Goal: Task Accomplishment & Management: Manage account settings

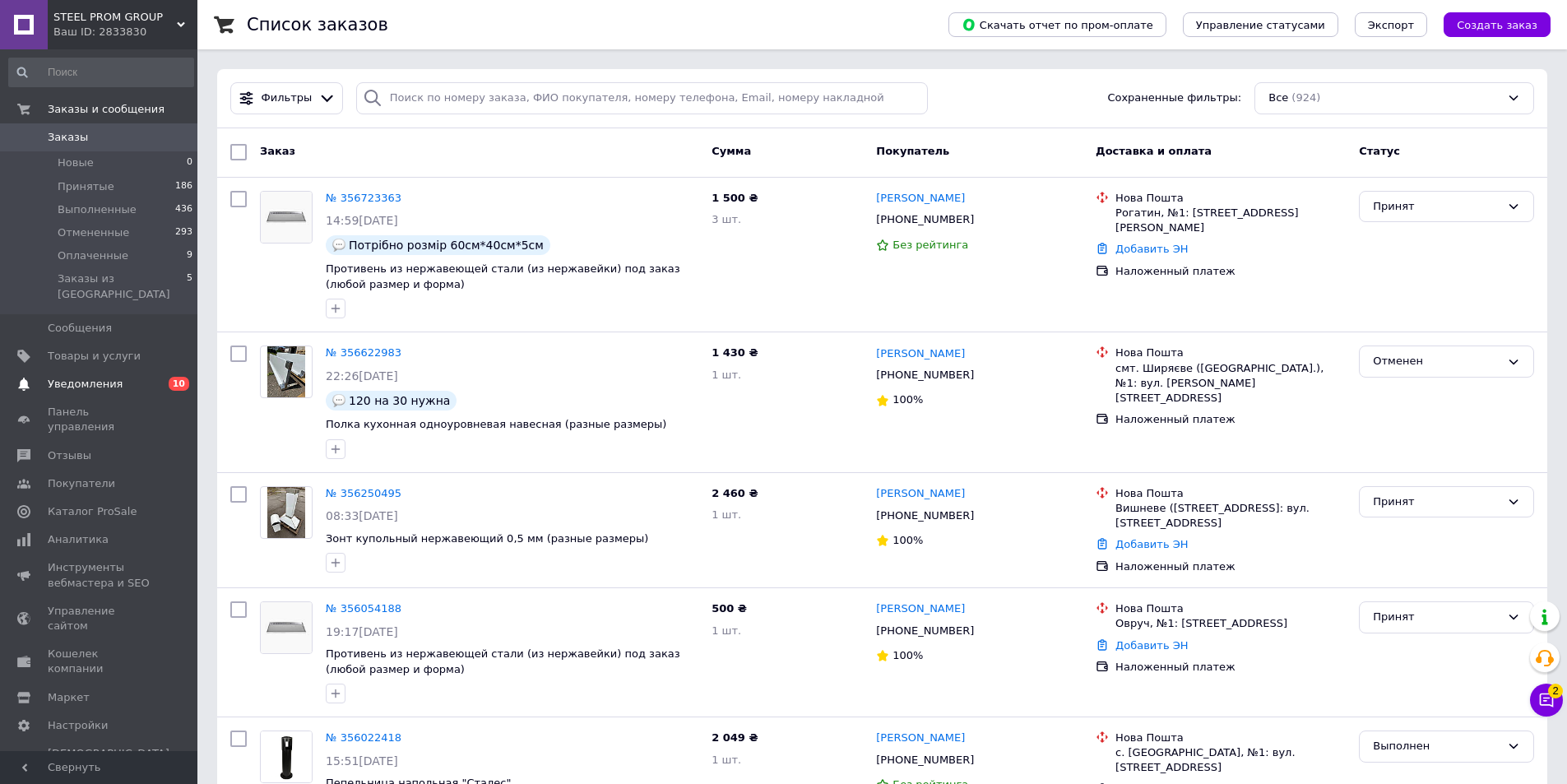
click at [66, 376] on span "Уведомления" at bounding box center [85, 383] width 75 height 15
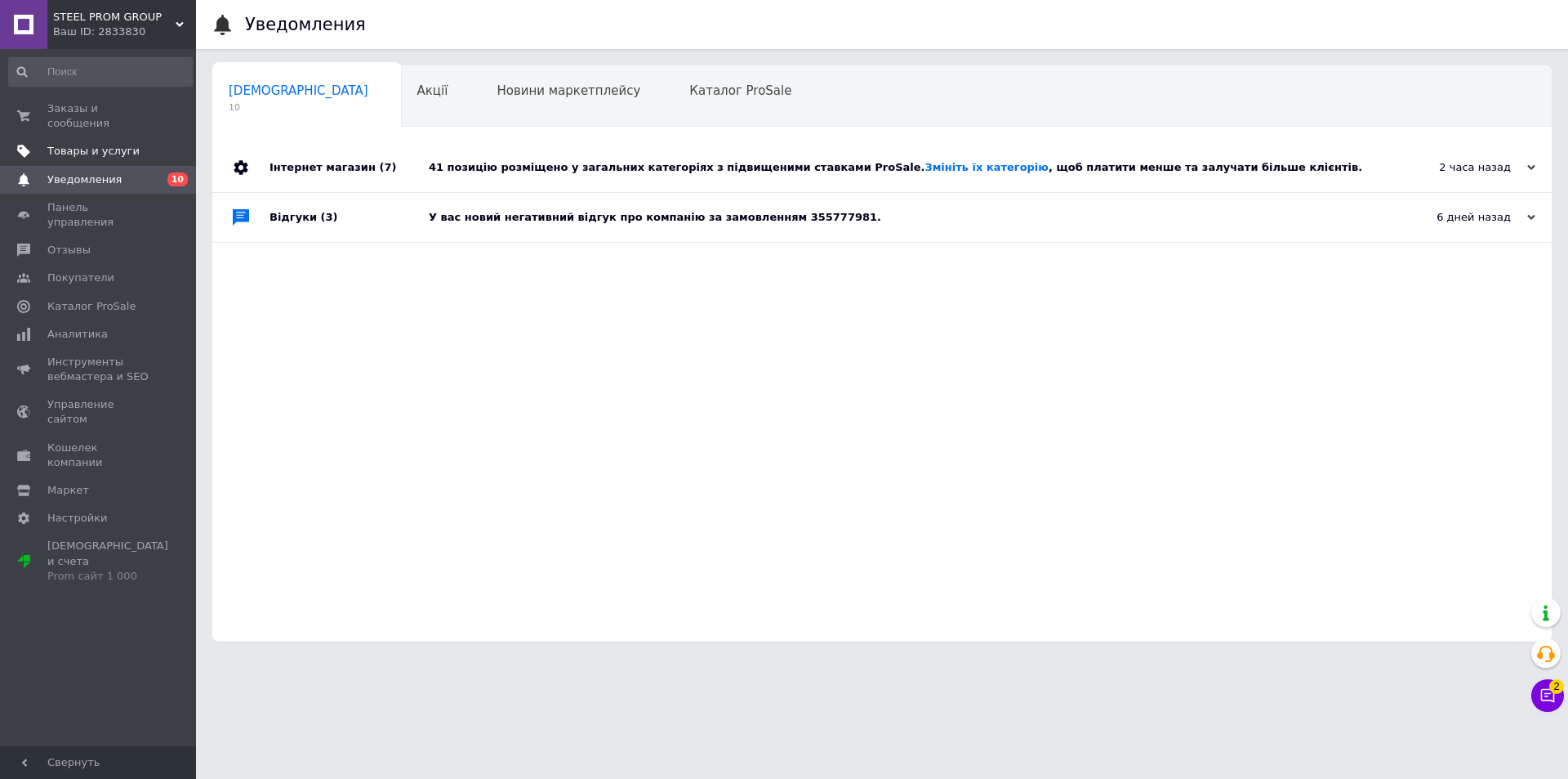
click at [84, 144] on span "Товары и услуги" at bounding box center [93, 151] width 92 height 15
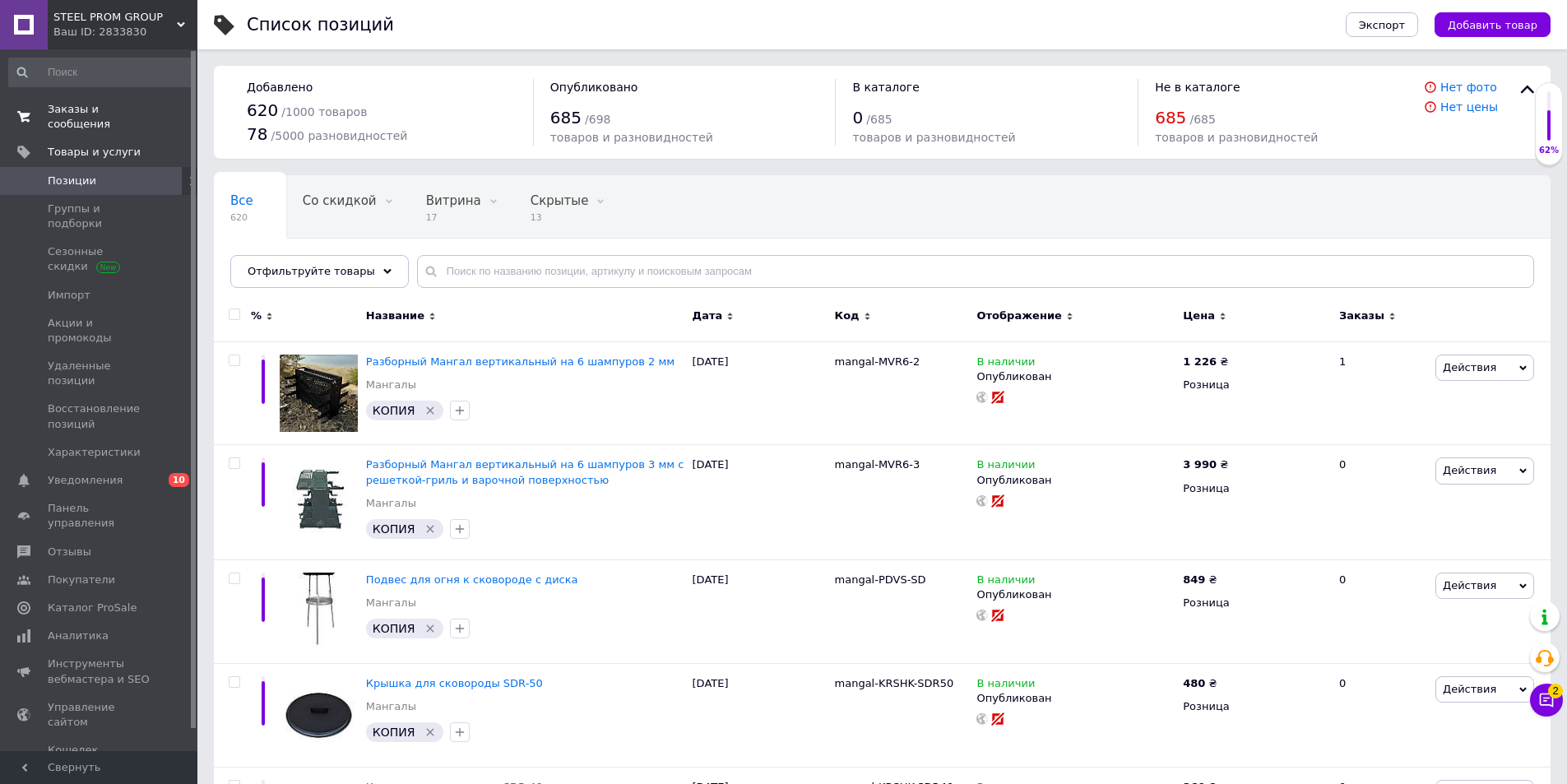
click at [87, 107] on span "Заказы и сообщения" at bounding box center [100, 117] width 104 height 30
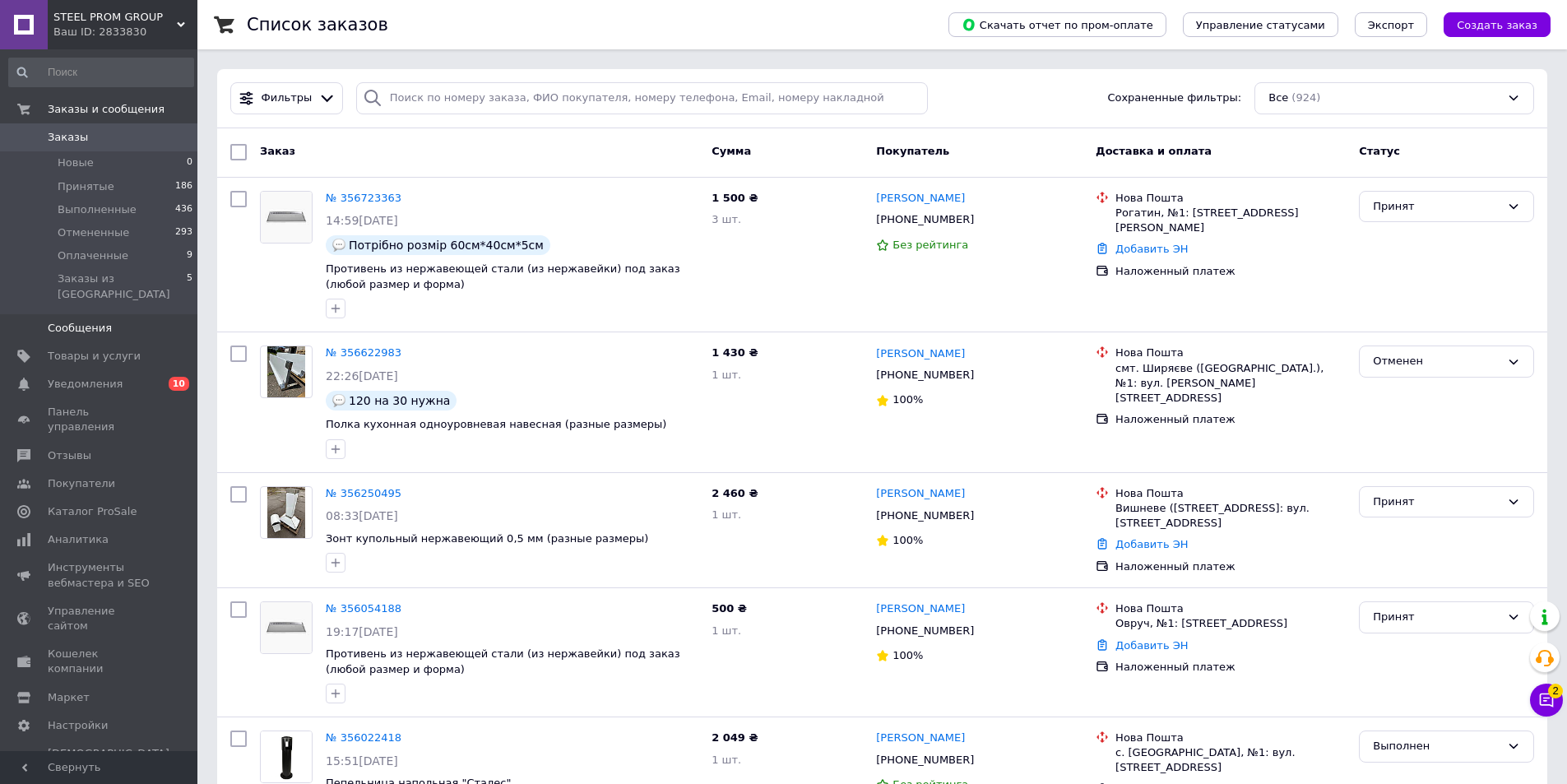
click at [76, 321] on span "Сообщения" at bounding box center [79, 328] width 64 height 15
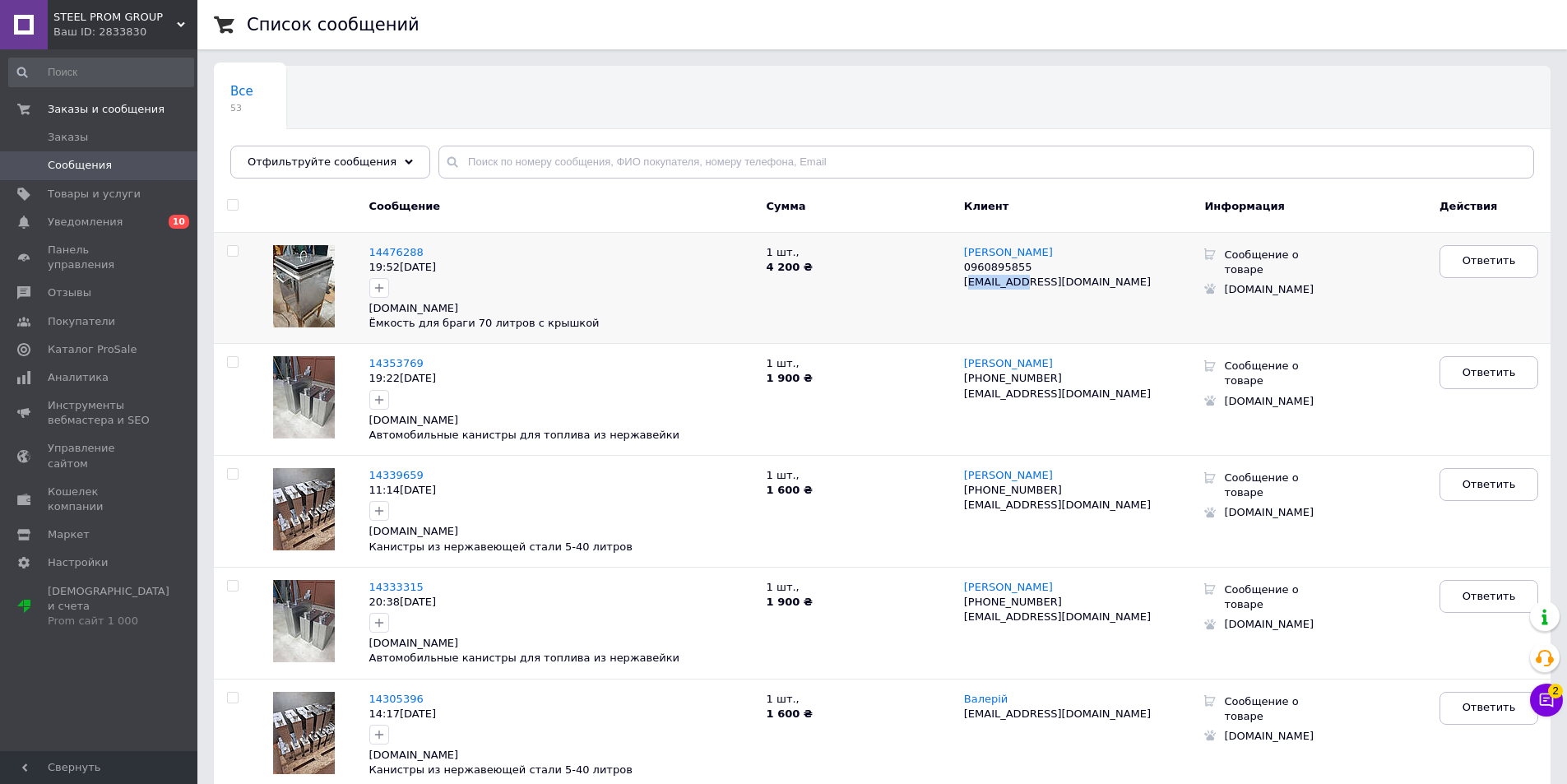
drag, startPoint x: 969, startPoint y: 274, endPoint x: 1024, endPoint y: 274, distance: 55.0
click at [1024, 276] on span "[EMAIL_ADDRESS][DOMAIN_NAME]" at bounding box center [1056, 282] width 186 height 13
drag, startPoint x: 964, startPoint y: 265, endPoint x: 1026, endPoint y: 269, distance: 62.1
click at [1026, 269] on p "0960895855" at bounding box center [1076, 267] width 225 height 15
click at [83, 409] on span "Инструменты вебмастера и SEO" at bounding box center [100, 413] width 104 height 30
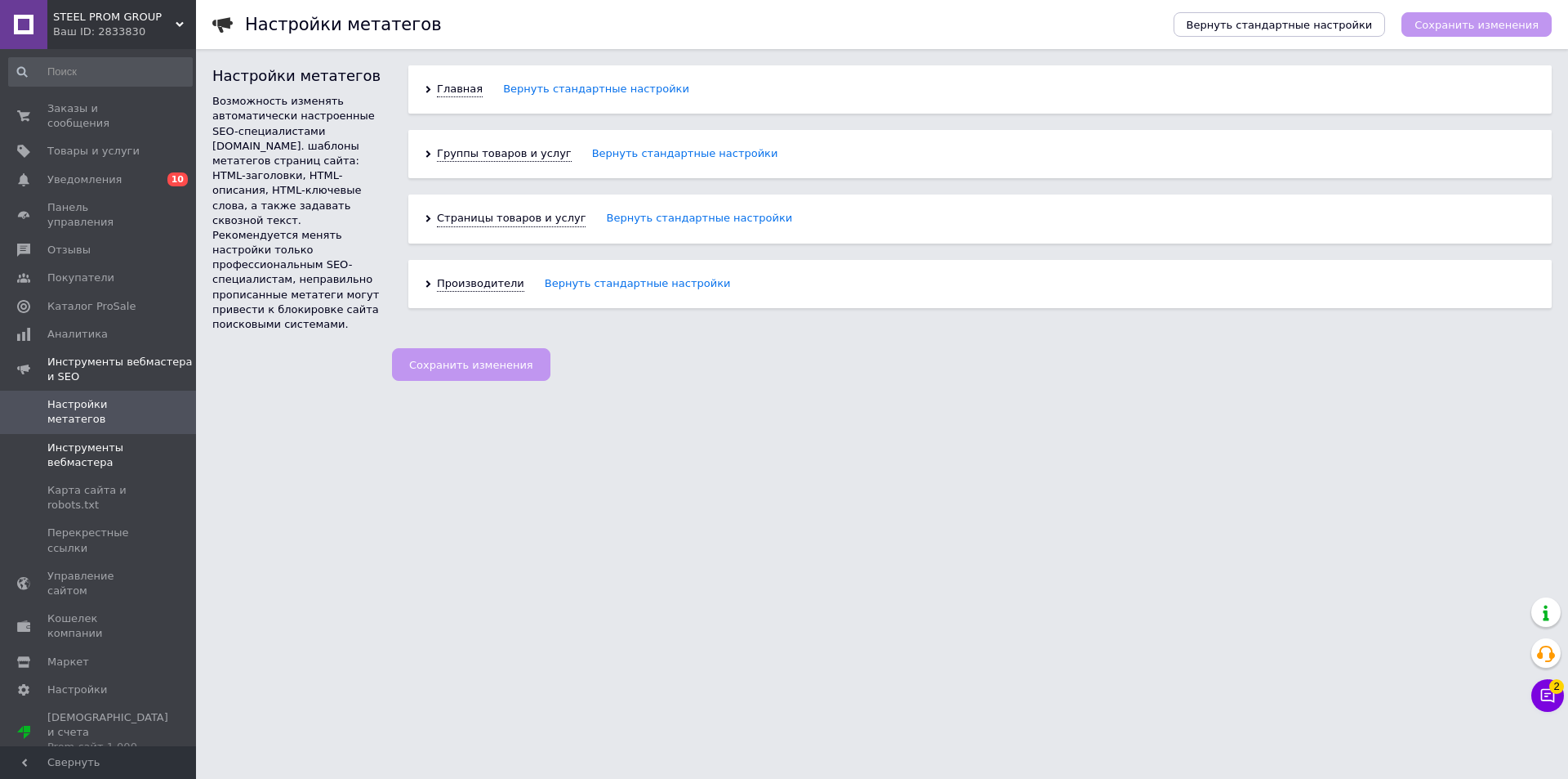
click at [102, 440] on span "Инструменты вебмастера" at bounding box center [99, 455] width 104 height 29
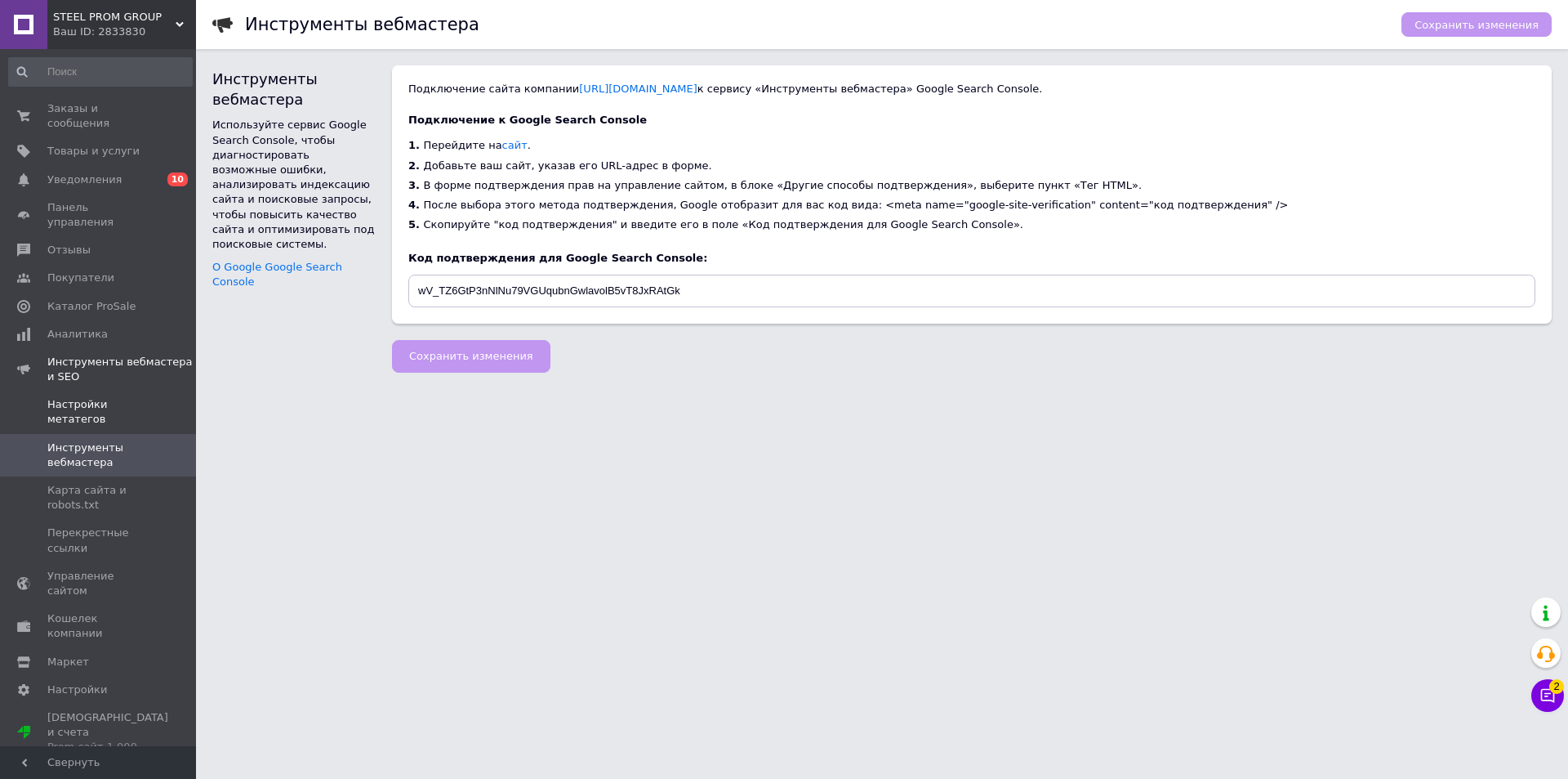
click at [109, 397] on span "Настройки метатегов" at bounding box center [99, 412] width 104 height 29
